Goal: Task Accomplishment & Management: Use online tool/utility

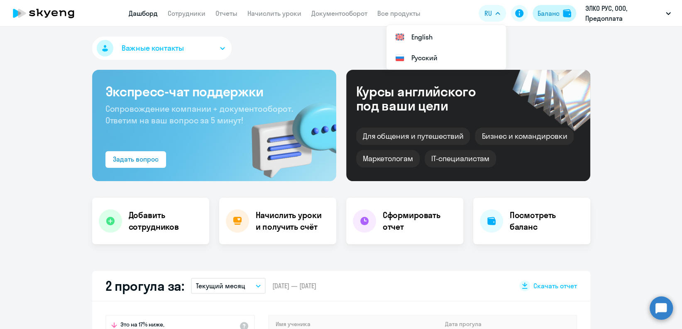
click at [550, 14] on div "Баланс" at bounding box center [548, 13] width 22 height 10
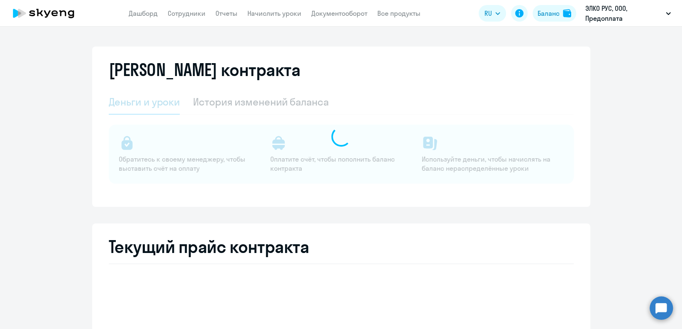
select select "english_adult_not_native_speaker"
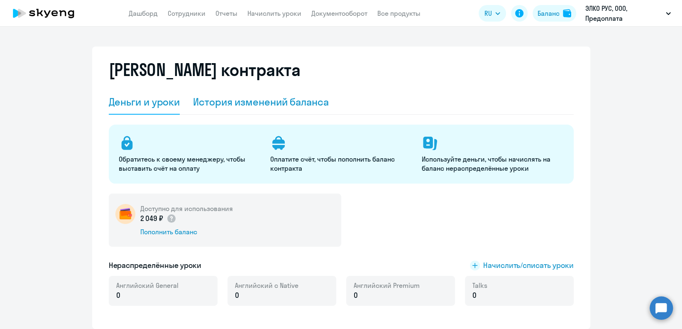
click at [236, 100] on div "История изменений баланса" at bounding box center [261, 101] width 136 height 13
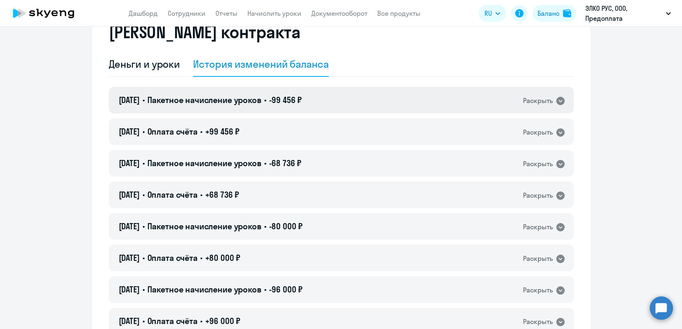
scroll to position [55, 0]
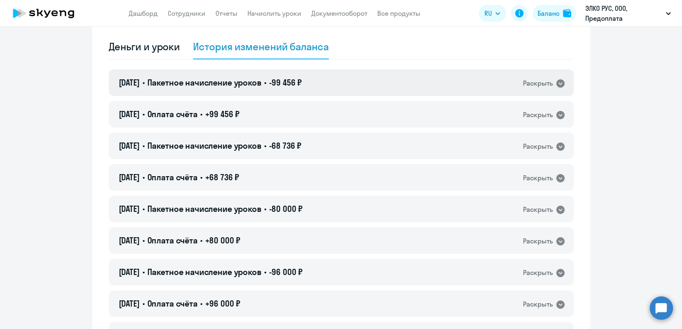
click at [376, 78] on div "[DATE] • Пакетное начисление уроков • -99 456 ₽ Раскрыть" at bounding box center [341, 82] width 465 height 27
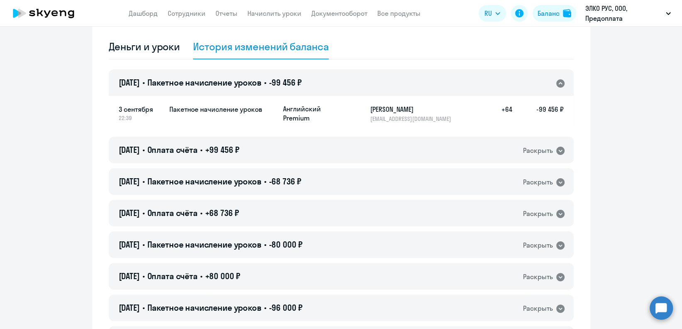
click at [376, 78] on div "[DATE] • Пакетное начисление уроков • -99 456 ₽ Раскрыть" at bounding box center [341, 82] width 465 height 27
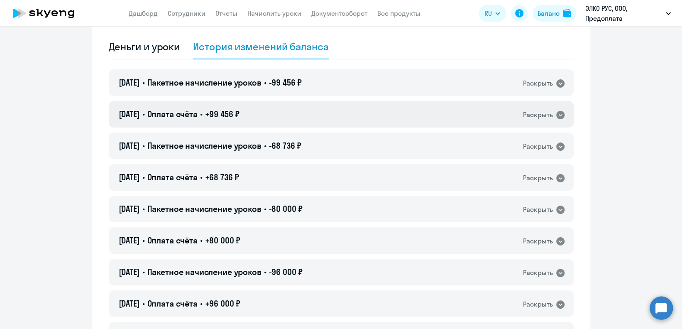
click at [385, 112] on div "[DATE] • Оплата счёта • +99 456 ₽ Раскрыть" at bounding box center [341, 114] width 465 height 27
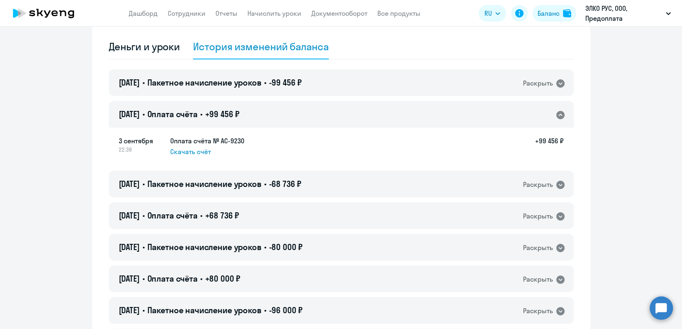
click at [385, 112] on div "[DATE] • Оплата счёта • +99 456 ₽ Раскрыть" at bounding box center [341, 114] width 465 height 27
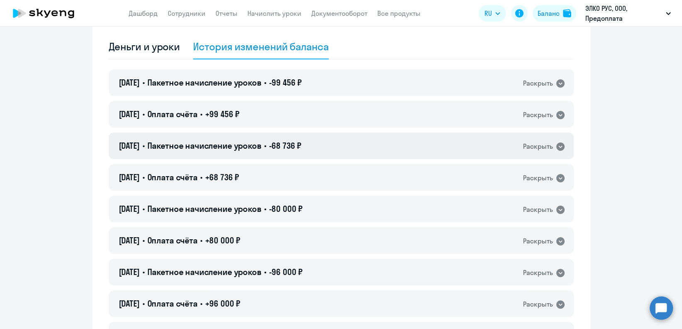
click at [390, 134] on div "[DATE] • Пакетное начисление уроков • -68 736 ₽ Раскрыть" at bounding box center [341, 145] width 465 height 27
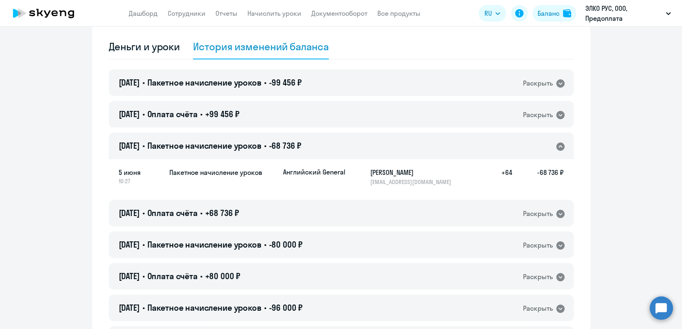
click at [390, 134] on div "[DATE] • Пакетное начисление уроков • -68 736 ₽ Раскрыть" at bounding box center [341, 145] width 465 height 27
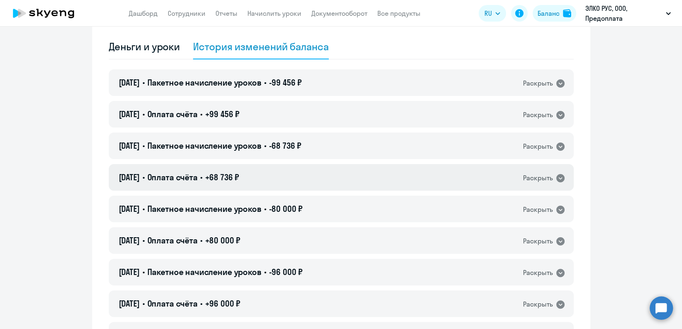
click at [389, 173] on div "[DATE] • Оплата счёта • +68 736 ₽ Раскрыть" at bounding box center [341, 177] width 465 height 27
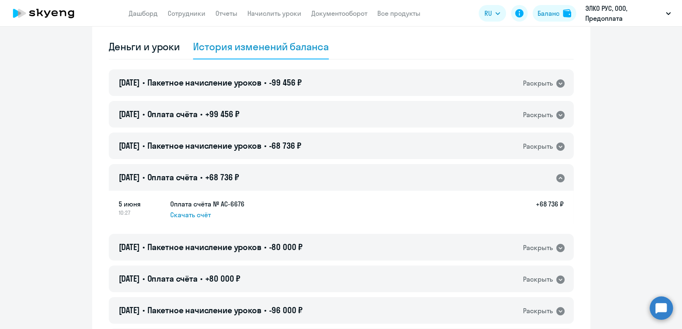
click at [390, 173] on div "[DATE] • Оплата счёта • +68 736 ₽ Раскрыть" at bounding box center [341, 177] width 465 height 27
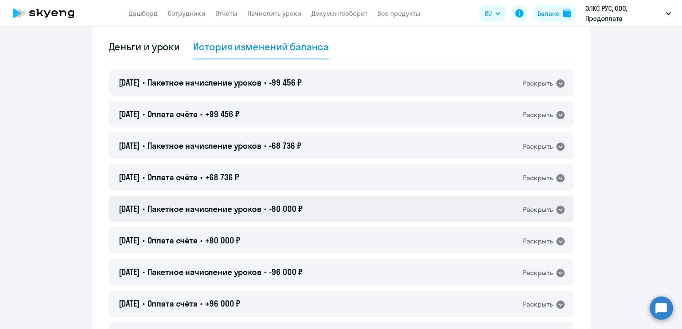
click at [387, 207] on div "[DATE] • Пакетное начисление уроков • -80 000 ₽ Раскрыть" at bounding box center [341, 208] width 465 height 27
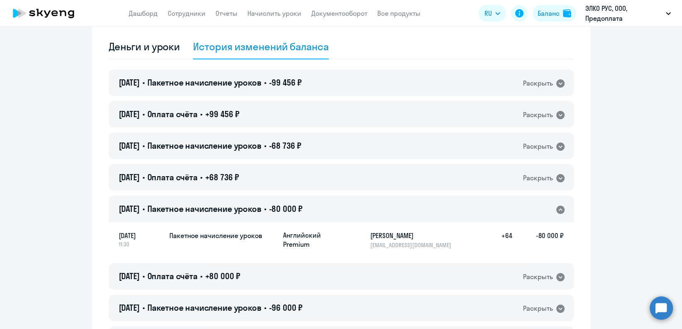
click at [387, 207] on div "[DATE] • Пакетное начисление уроков • -80 000 ₽ Раскрыть" at bounding box center [341, 208] width 465 height 27
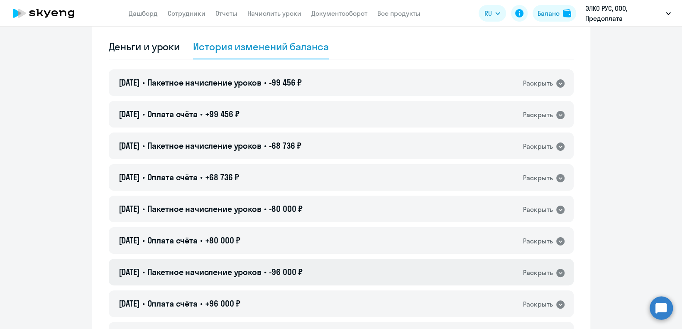
click at [435, 266] on div "[DATE] • Пакетное начисление уроков • -96 000 ₽ Раскрыть" at bounding box center [341, 271] width 465 height 27
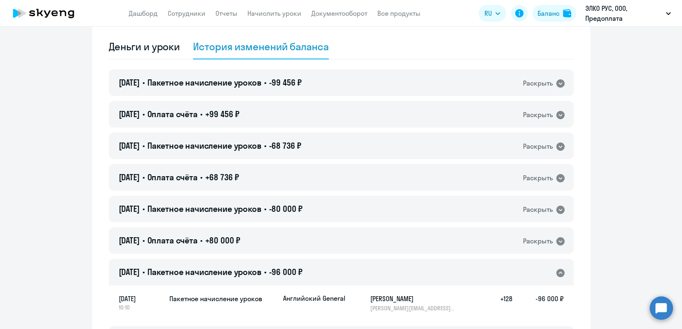
click at [435, 266] on div "[DATE] • Пакетное начисление уроков • -96 000 ₽ Раскрыть" at bounding box center [341, 271] width 465 height 27
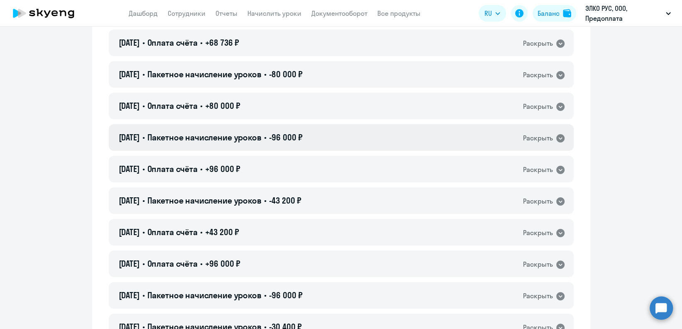
scroll to position [221, 0]
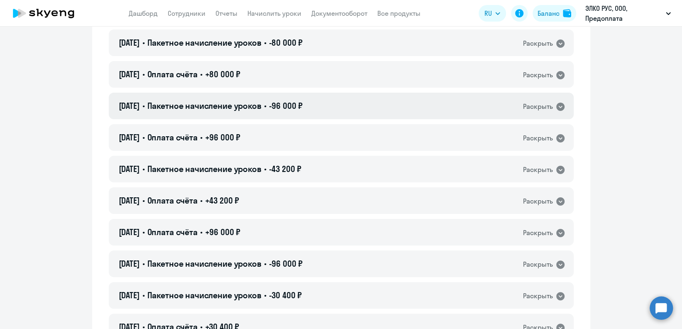
click at [357, 106] on div "[DATE] • Пакетное начисление уроков • -96 000 ₽ Раскрыть" at bounding box center [341, 106] width 465 height 27
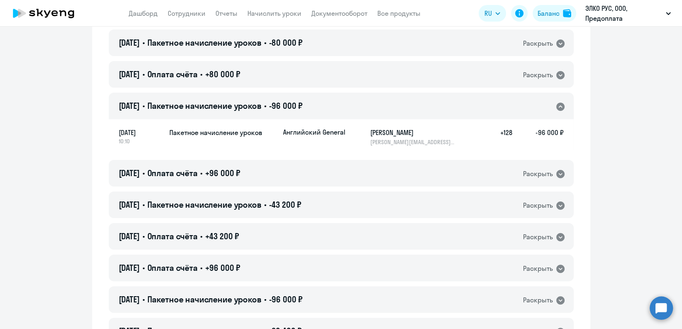
click at [357, 106] on div "[DATE] • Пакетное начисление уроков • -96 000 ₽ Раскрыть" at bounding box center [341, 106] width 465 height 27
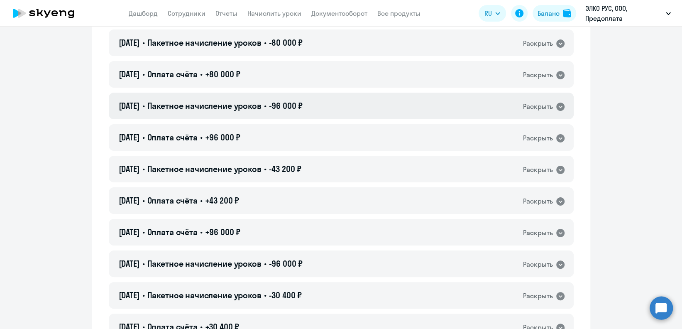
click at [357, 106] on div "[DATE] • Пакетное начисление уроков • -96 000 ₽ Раскрыть" at bounding box center [341, 106] width 465 height 27
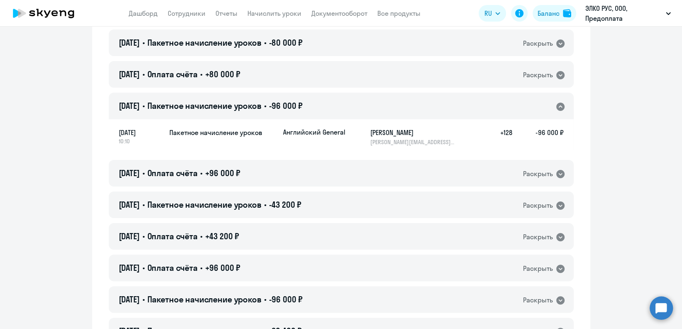
click at [357, 106] on div "[DATE] • Пакетное начисление уроков • -96 000 ₽ Раскрыть" at bounding box center [341, 106] width 465 height 27
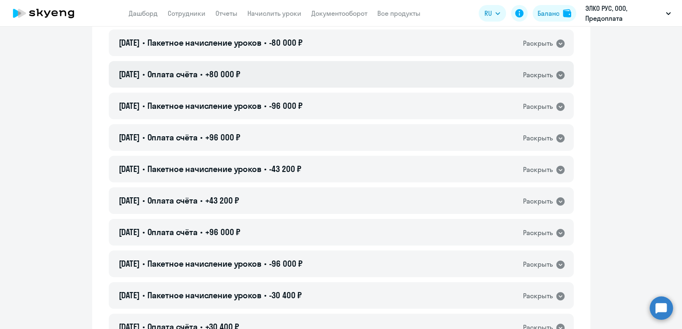
click at [357, 80] on div "[DATE] • Оплата счёта • +80 000 ₽ Раскрыть" at bounding box center [341, 74] width 465 height 27
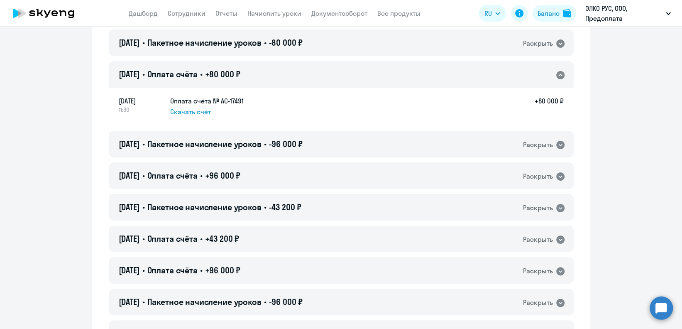
click at [357, 80] on div "[DATE] • Оплата счёта • +80 000 ₽ Раскрыть" at bounding box center [341, 74] width 465 height 27
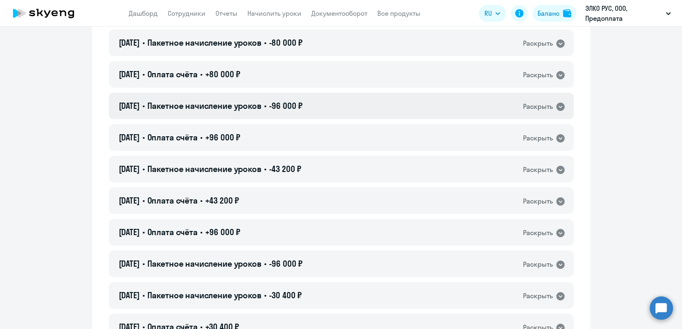
scroll to position [110, 0]
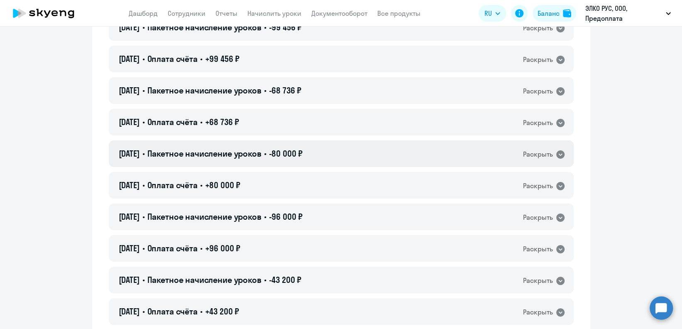
click at [355, 154] on div "[DATE] • Пакетное начисление уроков • -80 000 ₽ Раскрыть" at bounding box center [341, 153] width 465 height 27
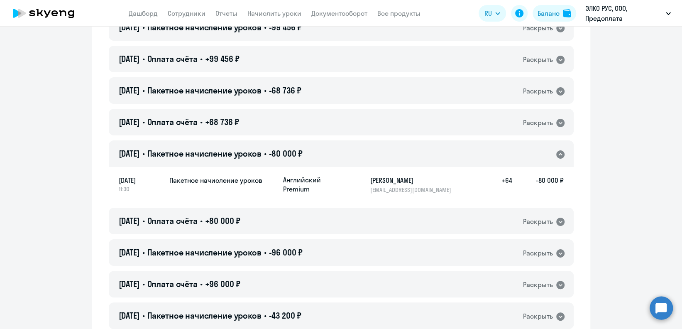
click at [355, 154] on div "[DATE] • Пакетное начисление уроков • -80 000 ₽ Раскрыть" at bounding box center [341, 153] width 465 height 27
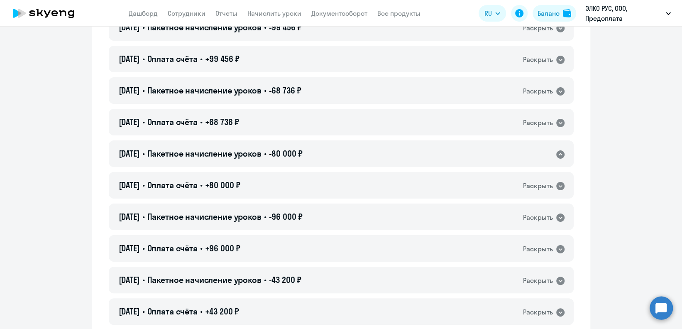
click at [355, 154] on div "[DATE] • Пакетное начисление уроков • -80 000 ₽ Раскрыть" at bounding box center [341, 153] width 465 height 27
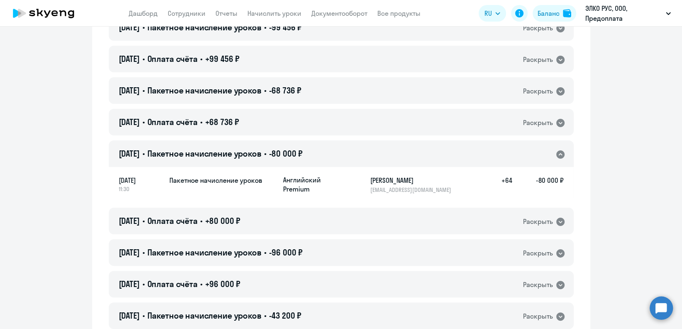
click at [351, 144] on div "[DATE] • Пакетное начисление уроков • -80 000 ₽ Раскрыть" at bounding box center [341, 153] width 465 height 27
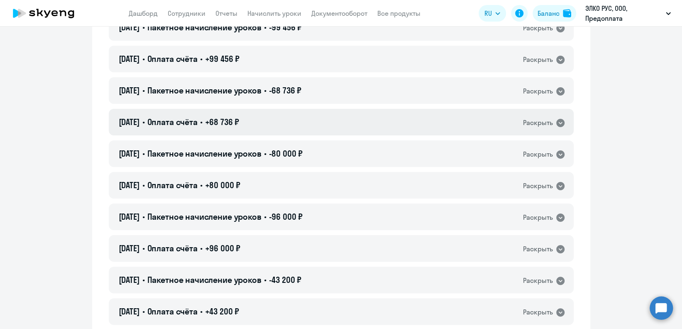
click at [351, 115] on div "[DATE] • Оплата счёта • +68 736 ₽ Раскрыть" at bounding box center [341, 122] width 465 height 27
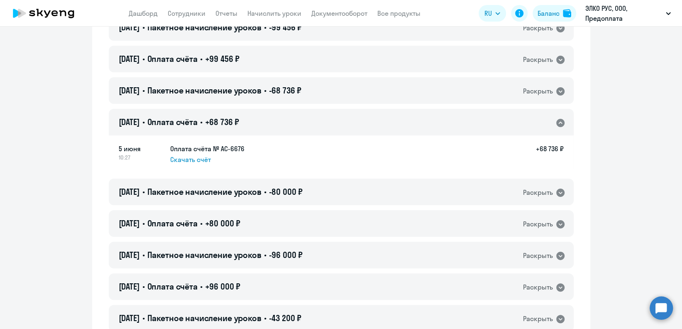
click at [351, 115] on div "[DATE] • Оплата счёта • +68 736 ₽ Раскрыть" at bounding box center [341, 122] width 465 height 27
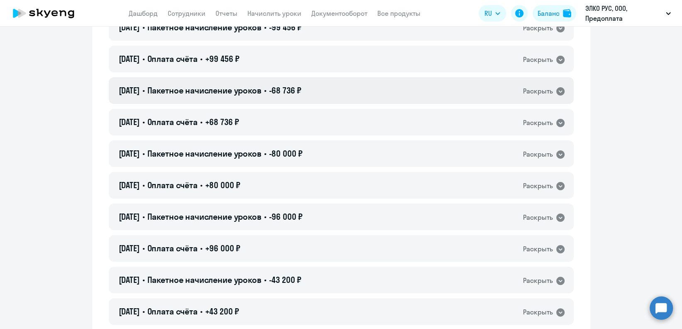
click at [353, 87] on div "[DATE] • Пакетное начисление уроков • -68 736 ₽ Раскрыть" at bounding box center [341, 90] width 465 height 27
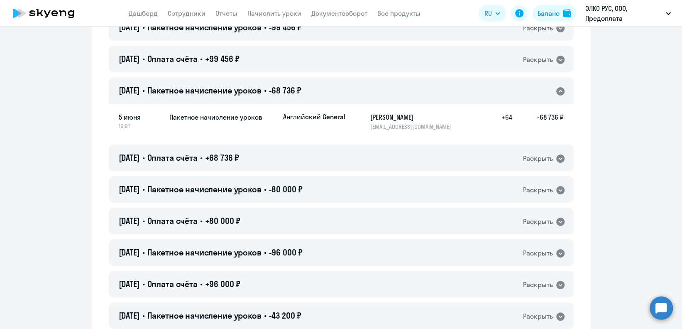
click at [353, 87] on div "[DATE] • Пакетное начисление уроков • -68 736 ₽ Раскрыть" at bounding box center [341, 90] width 465 height 27
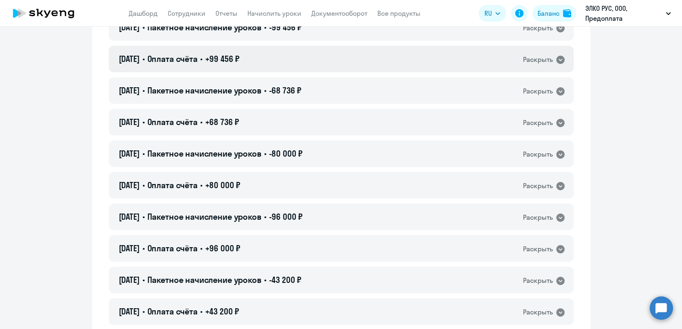
click at [355, 59] on div "[DATE] • Оплата счёта • +99 456 ₽ Раскрыть" at bounding box center [341, 59] width 465 height 27
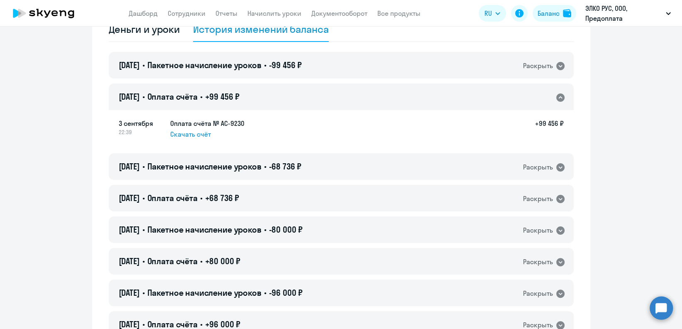
scroll to position [55, 0]
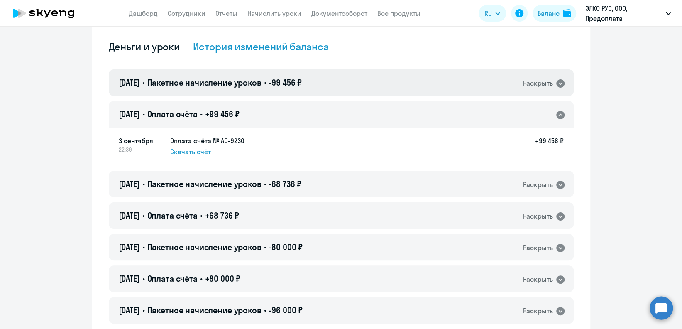
click at [365, 73] on div "[DATE] • Пакетное начисление уроков • -99 456 ₽ Раскрыть" at bounding box center [341, 82] width 465 height 27
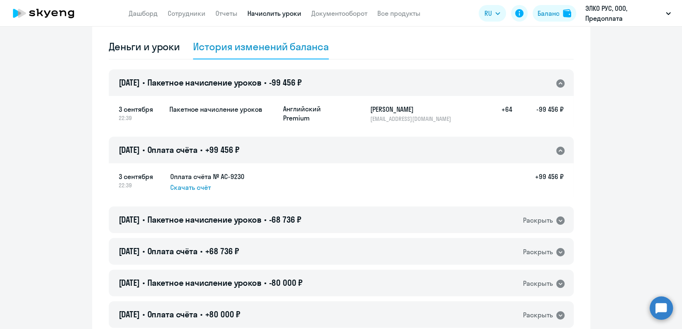
click at [268, 15] on link "Начислить уроки" at bounding box center [274, 13] width 54 height 8
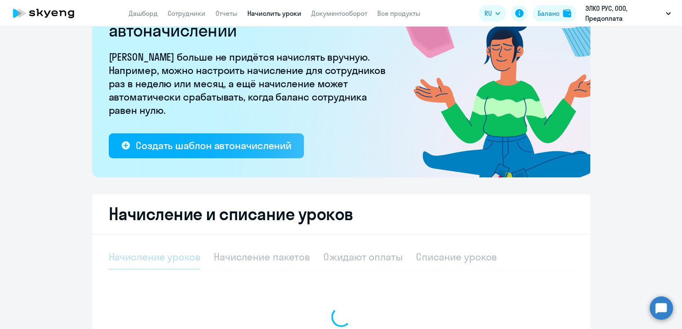
select select "10"
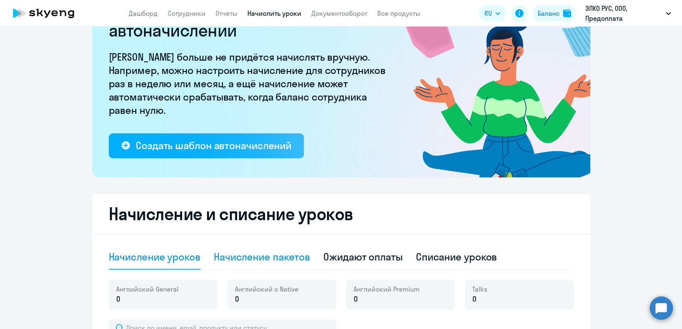
click at [241, 254] on div "Начисление пакетов" at bounding box center [262, 256] width 96 height 13
select select "10"
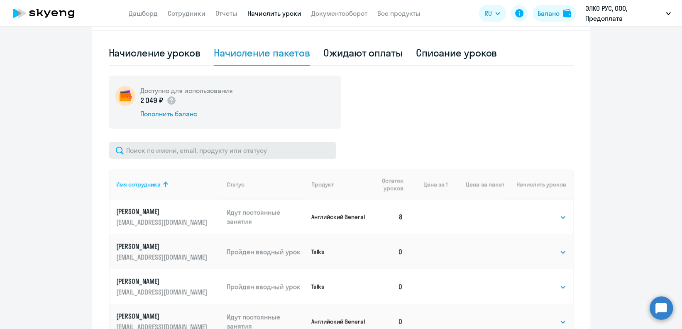
scroll to position [276, 0]
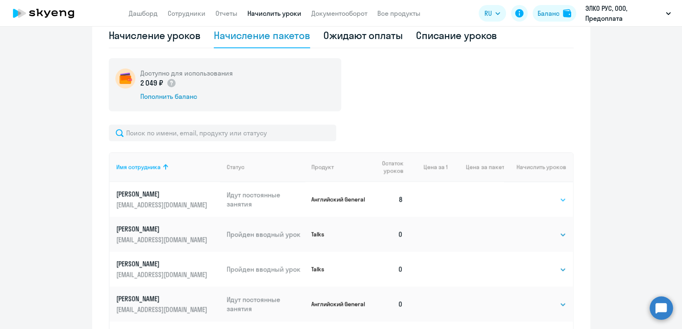
click at [543, 197] on select "Выбрать 4 8 16 32 64 96 128" at bounding box center [549, 200] width 34 height 10
select select "96"
click at [532, 195] on select "Выбрать 4 8 16 32 64 96 128" at bounding box center [549, 200] width 34 height 10
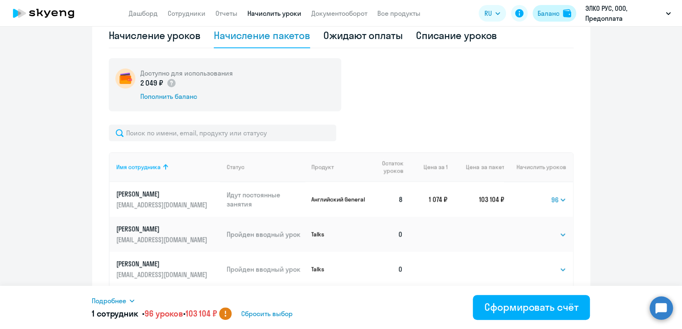
click at [539, 11] on div "Баланс" at bounding box center [548, 13] width 22 height 10
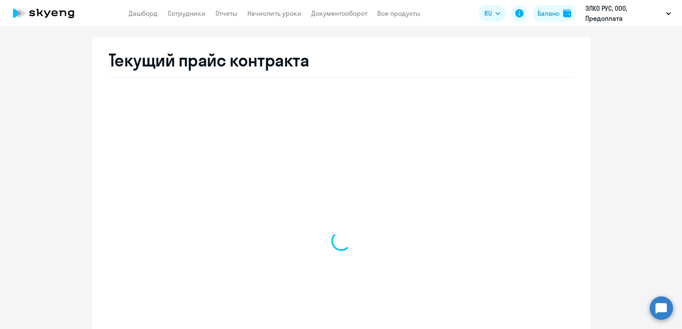
scroll to position [309, 0]
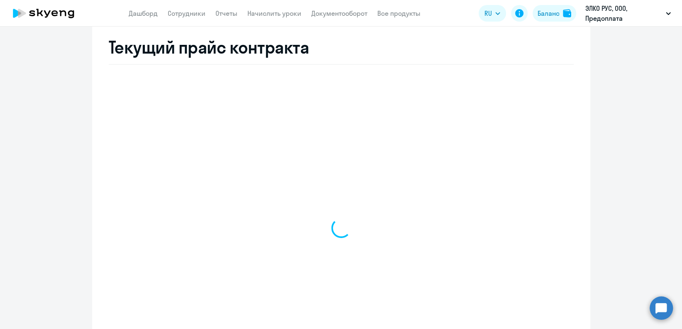
select select "english_adult_not_native_speaker"
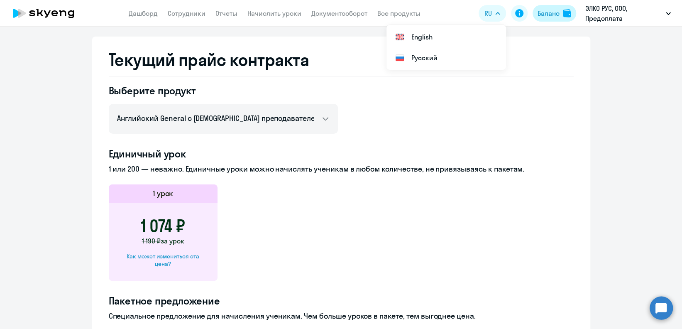
click at [541, 13] on div "Баланс" at bounding box center [548, 13] width 22 height 10
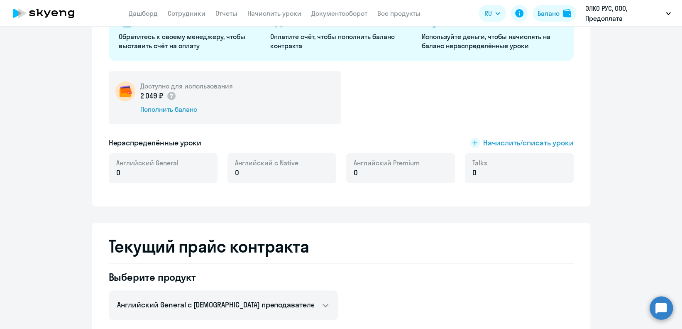
scroll to position [32, 0]
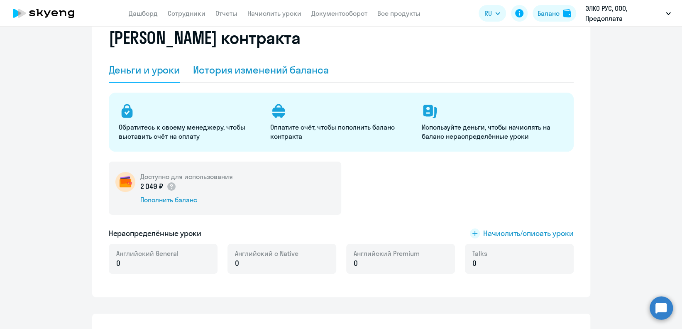
click at [276, 71] on div "История изменений баланса" at bounding box center [261, 69] width 136 height 13
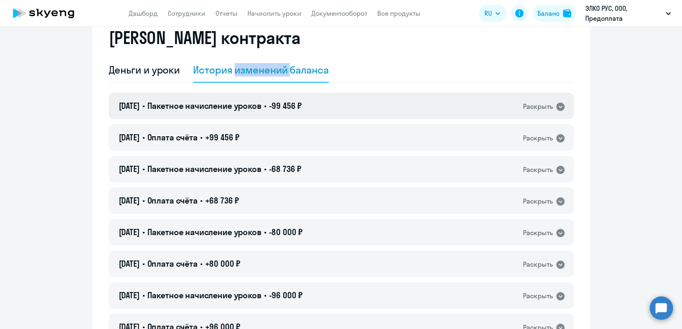
drag, startPoint x: 276, startPoint y: 71, endPoint x: 344, endPoint y: 97, distance: 72.6
click at [344, 97] on div "[DATE] • Пакетное начисление уроков • -99 456 ₽ Раскрыть" at bounding box center [341, 106] width 465 height 27
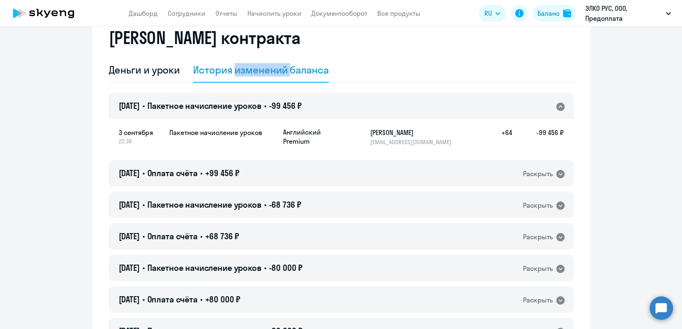
click at [347, 100] on div "[DATE] • Пакетное начисление уроков • -99 456 ₽ Раскрыть" at bounding box center [341, 106] width 465 height 27
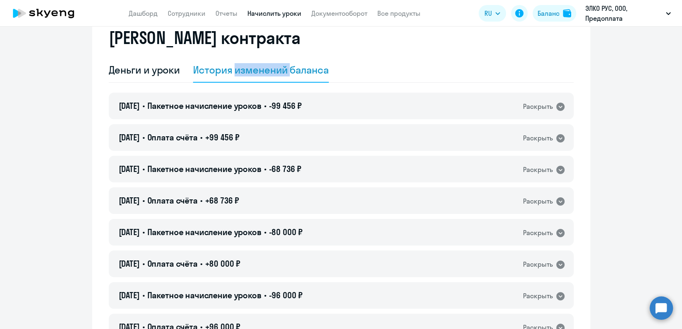
click at [273, 13] on link "Начислить уроки" at bounding box center [274, 13] width 54 height 8
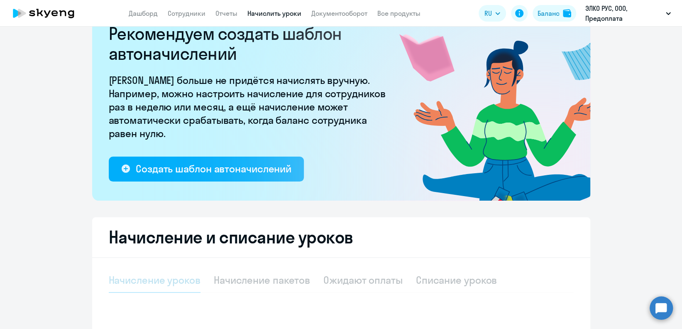
select select "10"
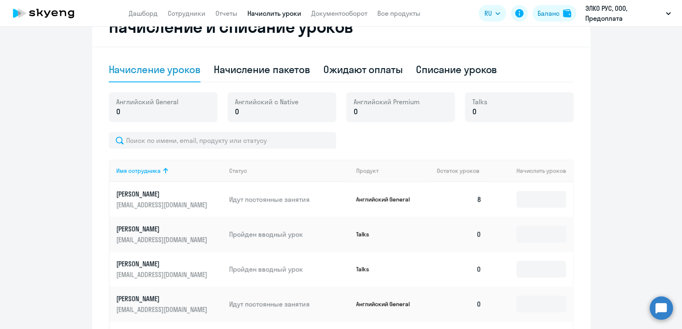
scroll to position [253, 0]
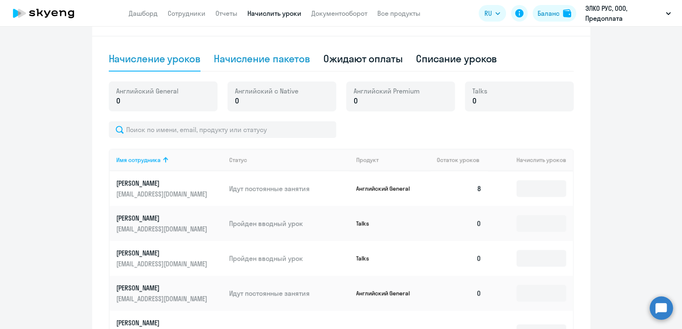
click at [281, 58] on div "Начисление пакетов" at bounding box center [262, 58] width 96 height 13
select select "10"
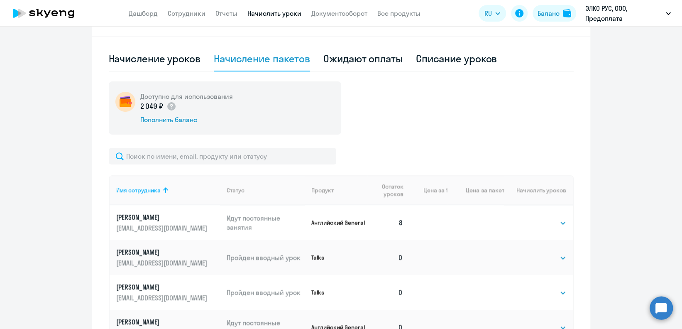
scroll to position [309, 0]
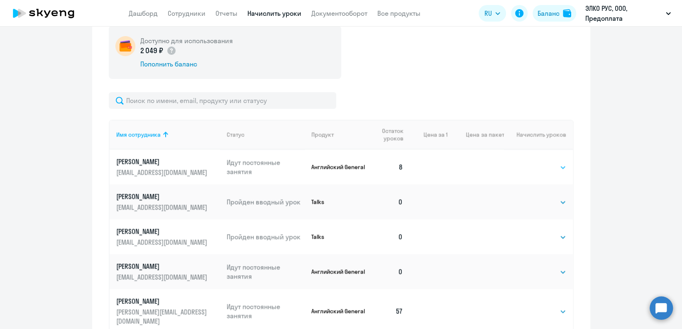
click at [555, 168] on select "Выбрать 4 8 16 32 64 96 128" at bounding box center [549, 167] width 34 height 10
select select "64"
click at [532, 162] on select "Выбрать 4 8 16 32 64 96 128" at bounding box center [549, 167] width 34 height 10
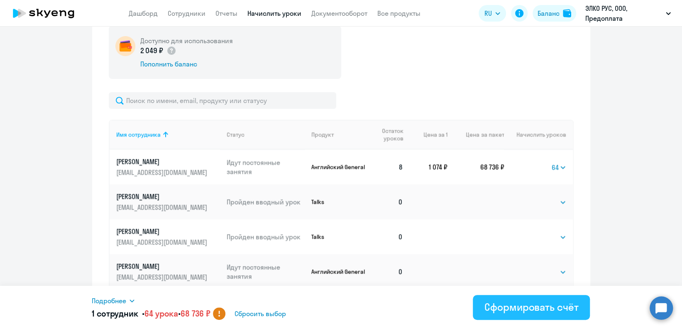
click at [531, 304] on div "Сформировать счёт" at bounding box center [531, 306] width 94 height 13
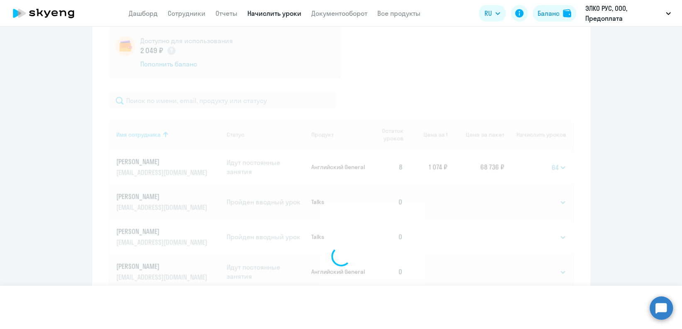
select select
